Goal: Check status: Check status

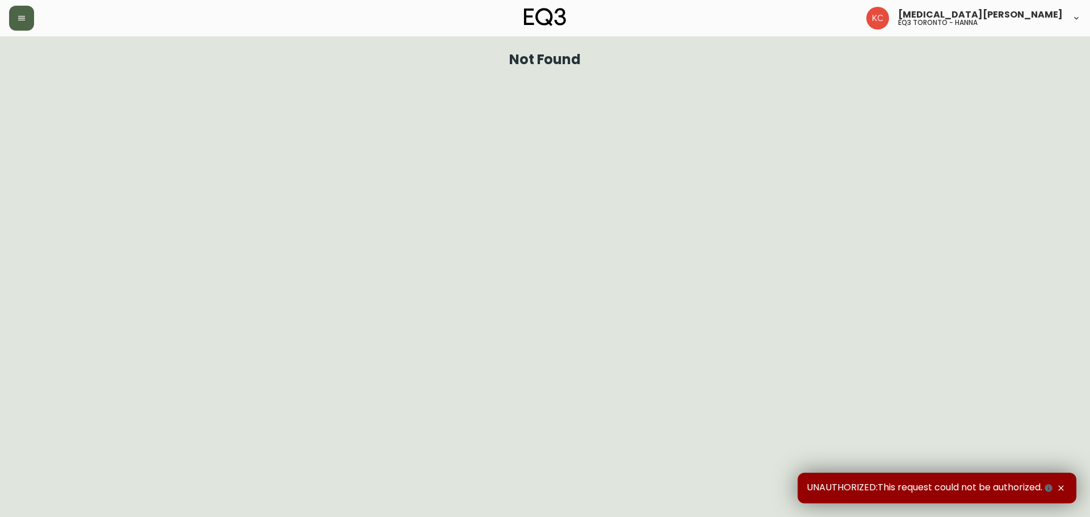
click at [13, 14] on button "button" at bounding box center [21, 18] width 25 height 25
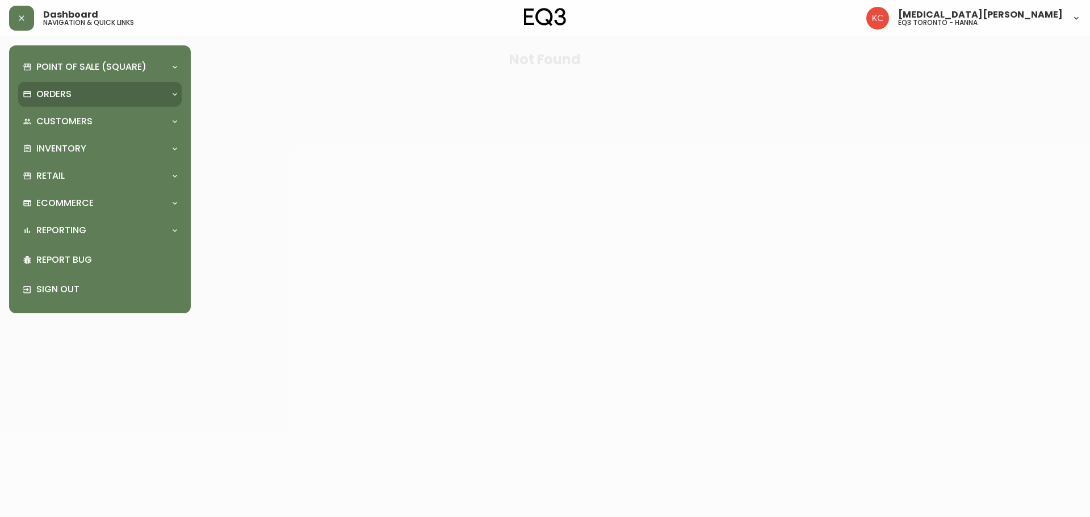
click at [98, 83] on div "Orders" at bounding box center [99, 94] width 163 height 25
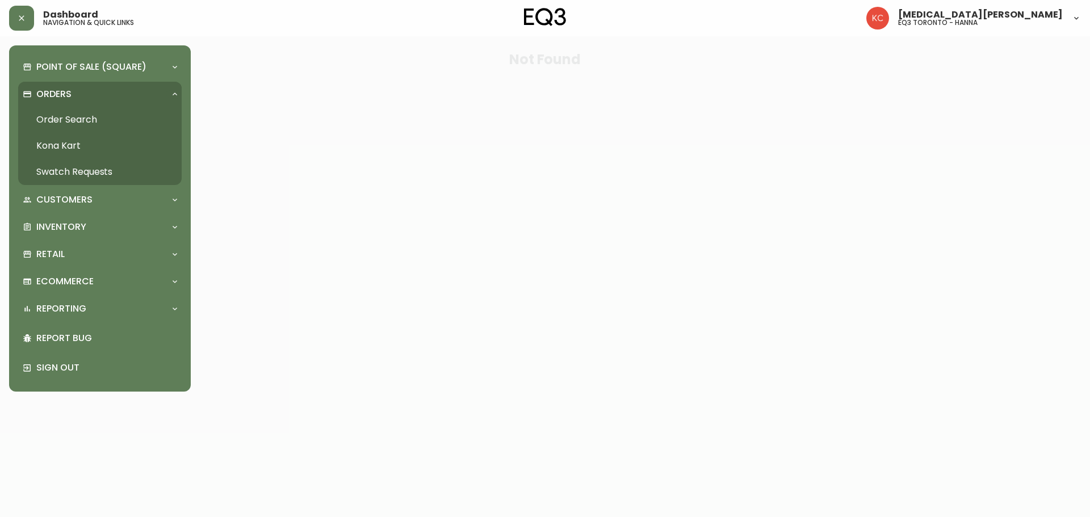
click at [79, 119] on link "Order Search" at bounding box center [99, 120] width 163 height 26
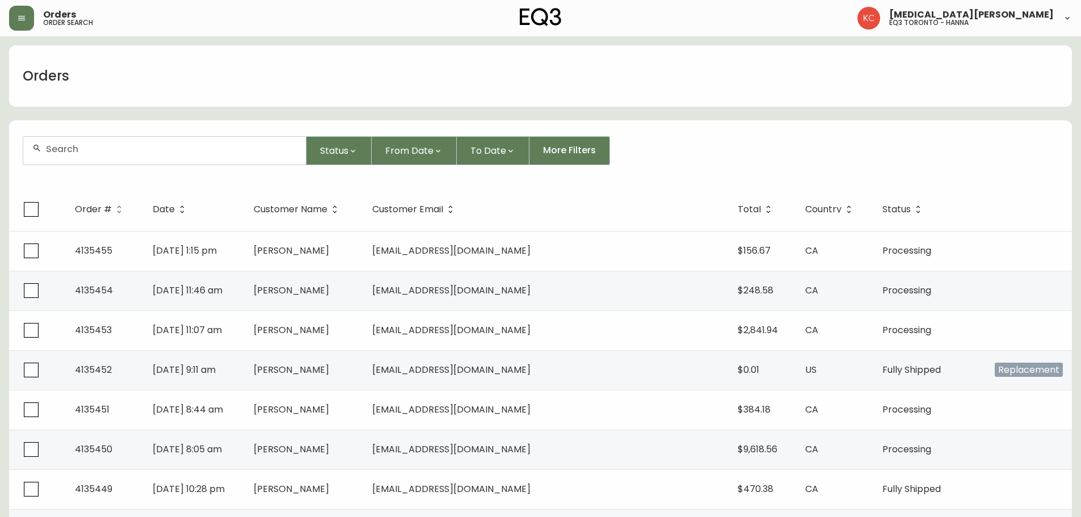
click at [99, 149] on input "text" at bounding box center [171, 149] width 251 height 11
paste input "4135310"
type input "4135310"
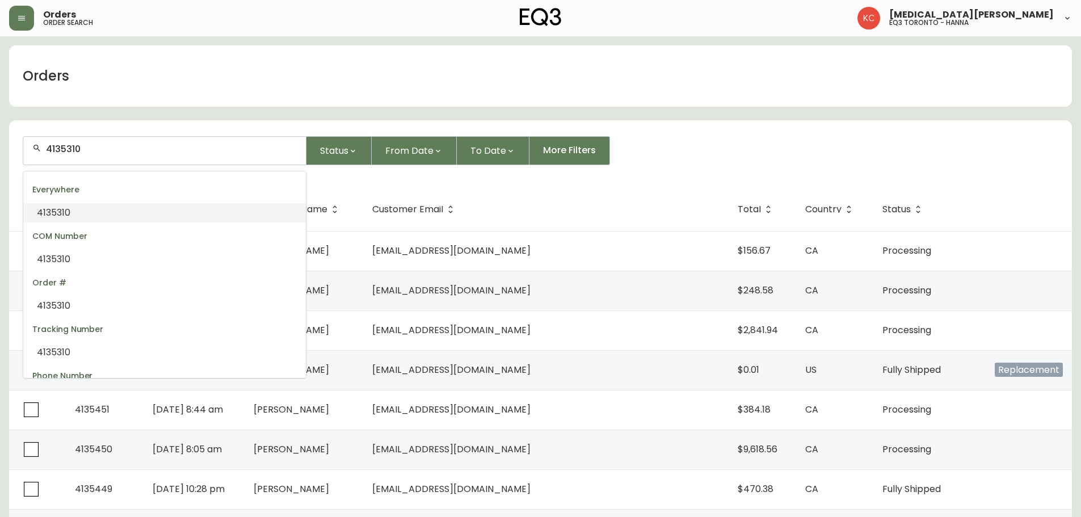
click at [63, 215] on span "4135310" at bounding box center [53, 212] width 33 height 13
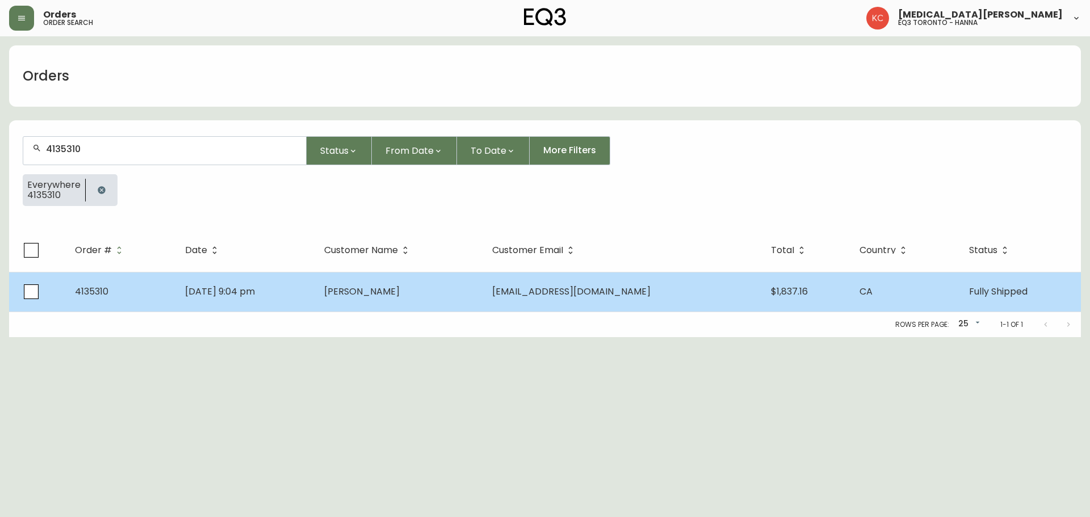
click at [533, 284] on td "[EMAIL_ADDRESS][DOMAIN_NAME]" at bounding box center [622, 292] width 279 height 40
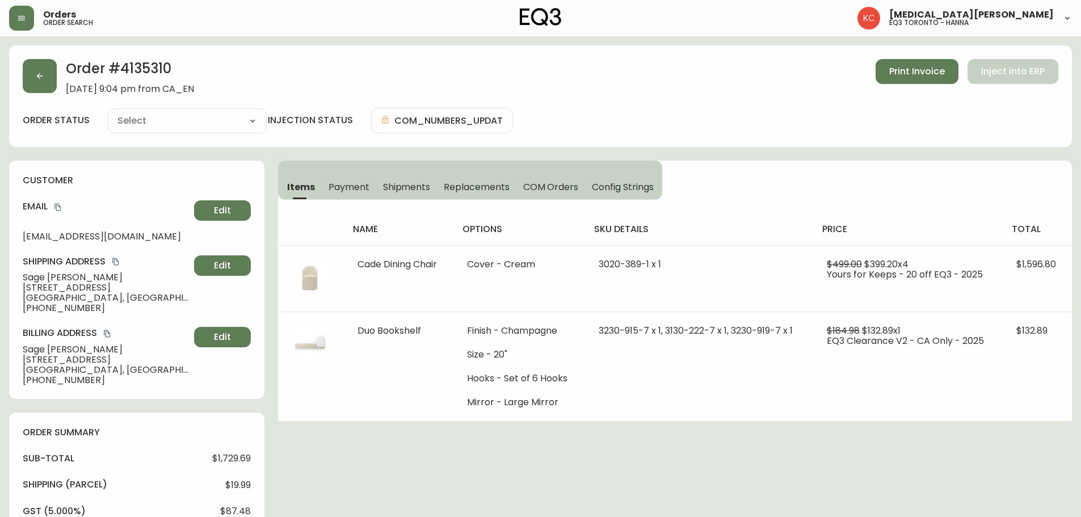
type input "Fully Shipped"
select select "FULLY_SHIPPED"
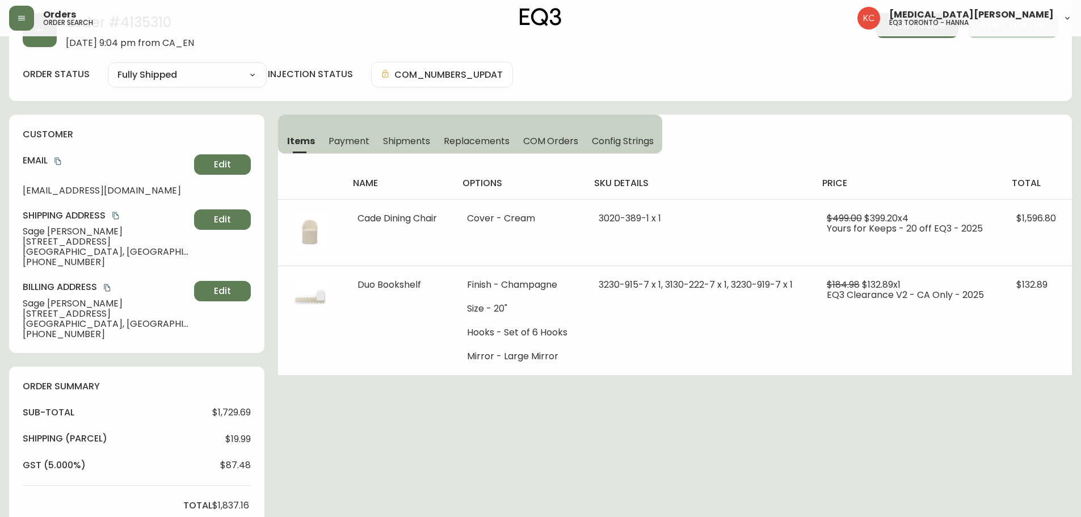
scroll to position [114, 0]
